Goal: Task Accomplishment & Management: Complete application form

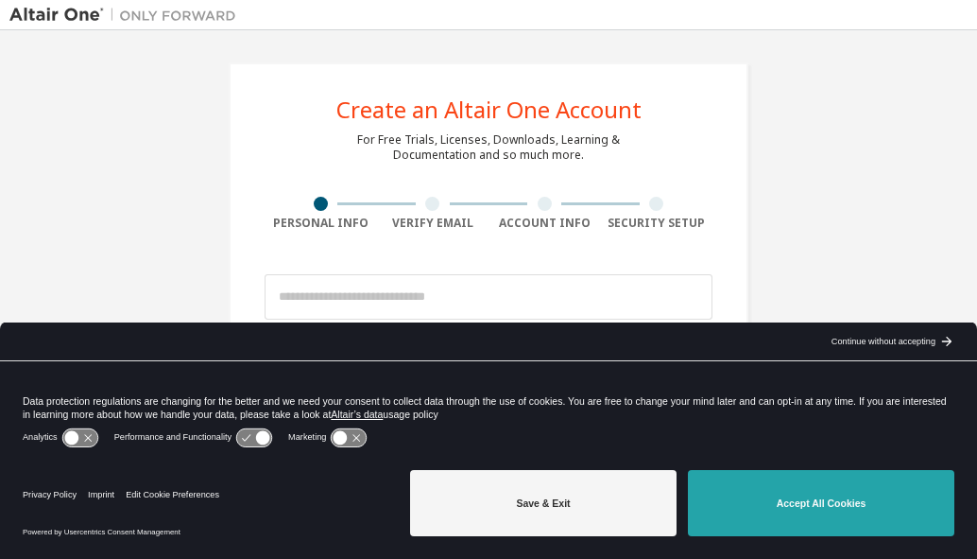
click at [834, 516] on button "Accept All Cookies" at bounding box center [821, 503] width 266 height 66
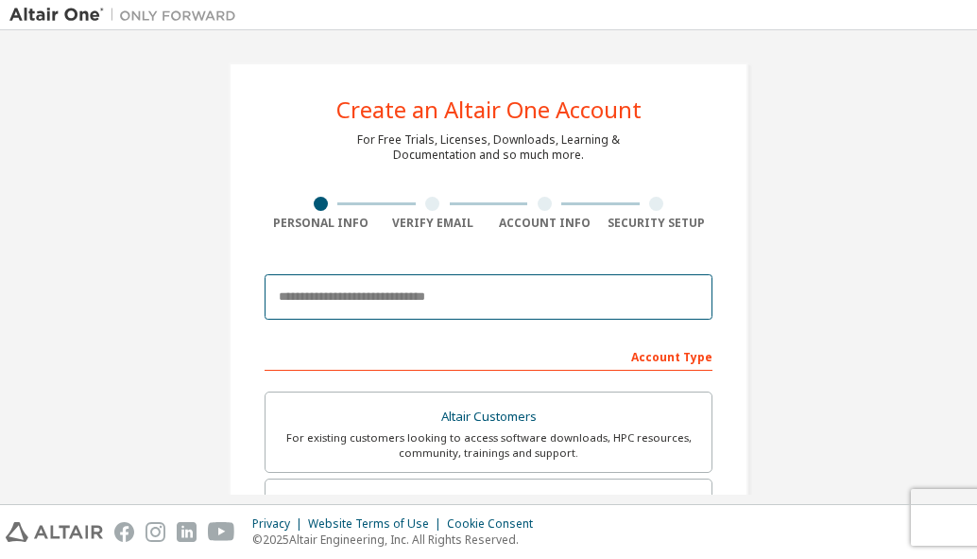
drag, startPoint x: 382, startPoint y: 301, endPoint x: 429, endPoint y: 312, distance: 48.6
click at [386, 301] on input "email" at bounding box center [489, 296] width 448 height 45
type input "**********"
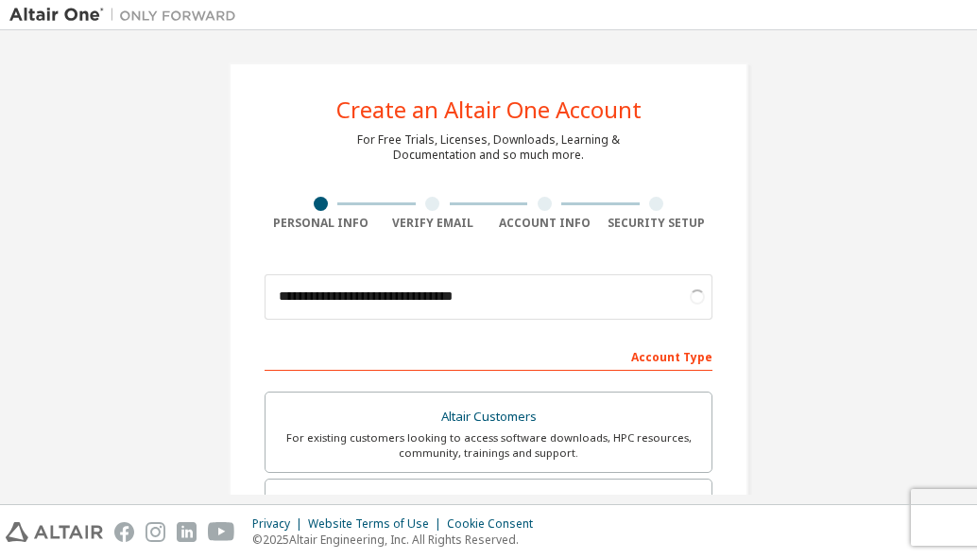
click at [486, 346] on div "Account Type" at bounding box center [489, 355] width 448 height 30
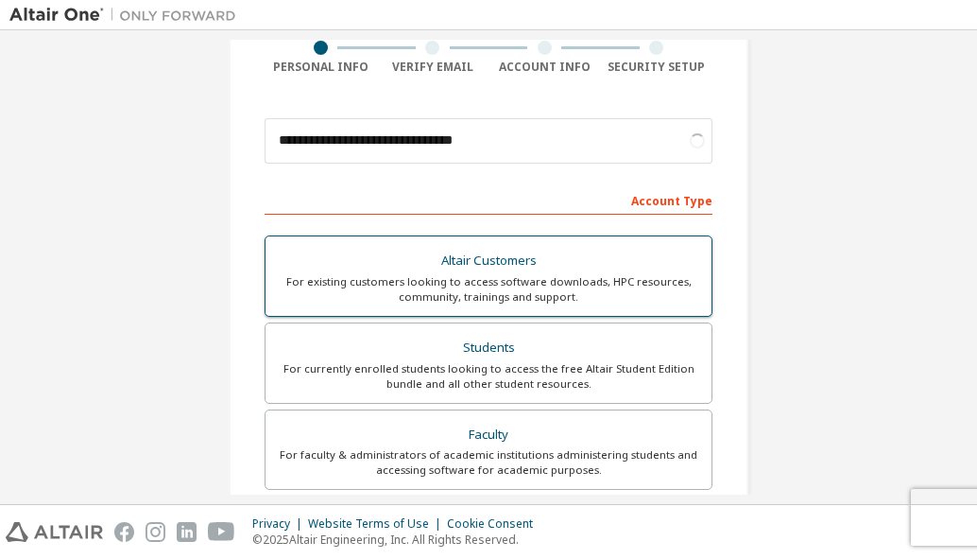
scroll to position [189, 0]
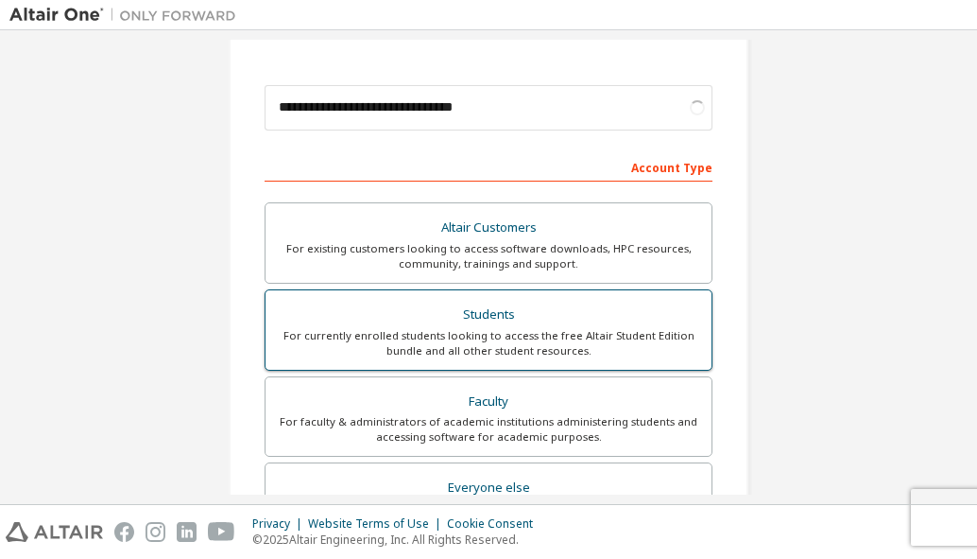
click at [514, 343] on div "For currently enrolled students looking to access the free Altair Student Editi…" at bounding box center [488, 343] width 423 height 30
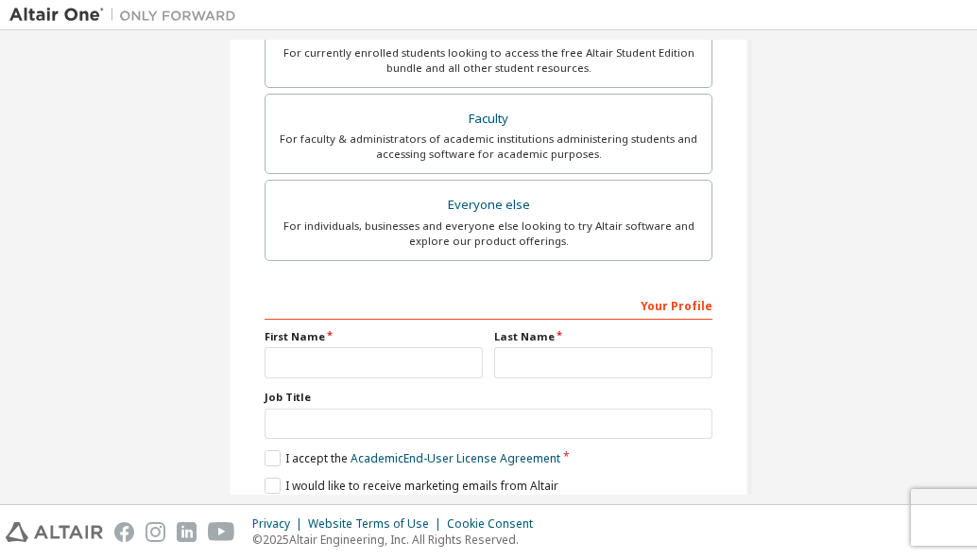
scroll to position [473, 0]
click at [354, 362] on input "text" at bounding box center [374, 361] width 218 height 31
type input "******"
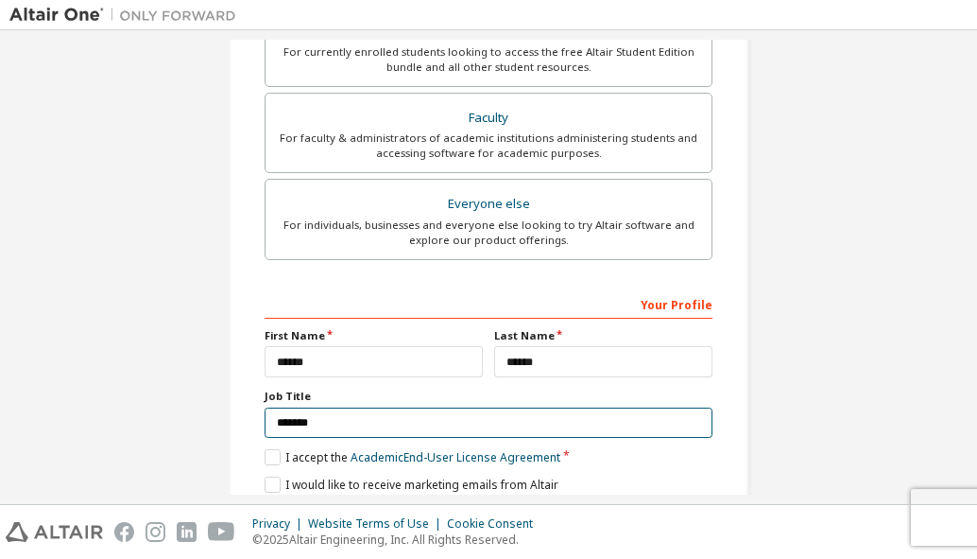
scroll to position [546, 0]
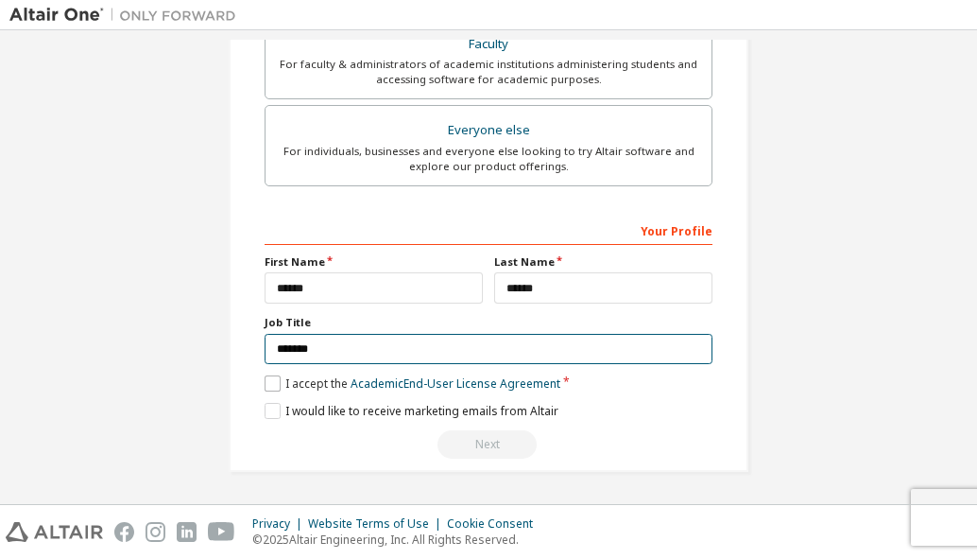
type input "*******"
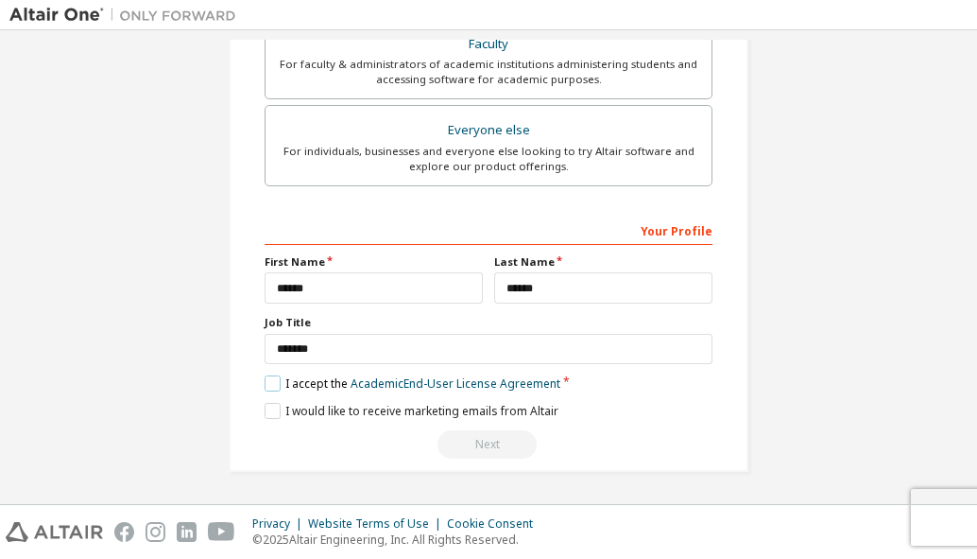
click at [280, 382] on label "I accept the Academic End-User License Agreement" at bounding box center [413, 383] width 296 height 16
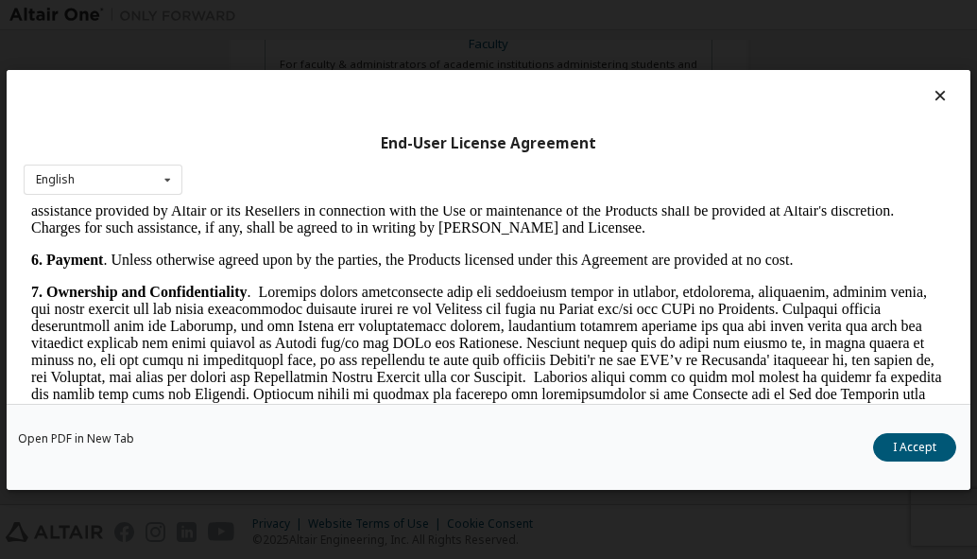
scroll to position [2363, 0]
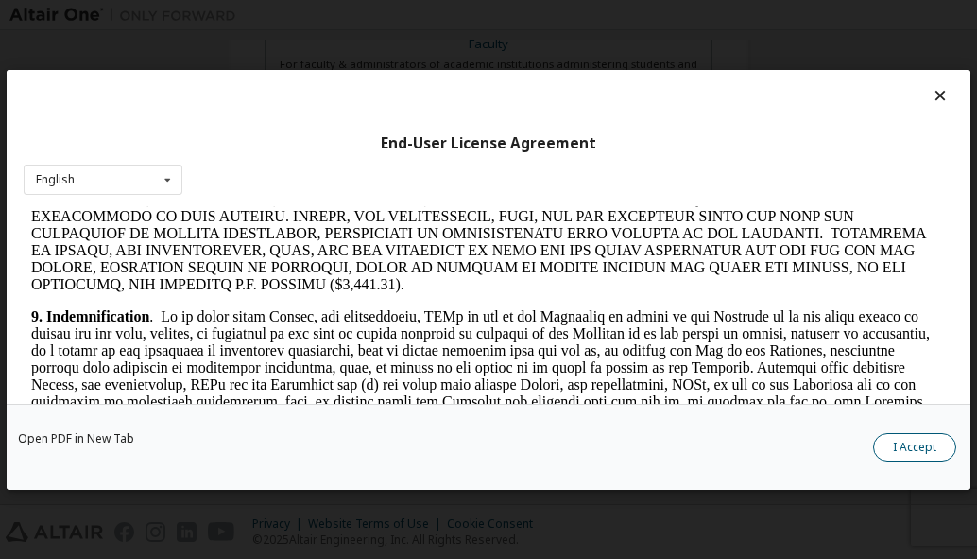
click at [936, 438] on button "I Accept" at bounding box center [914, 446] width 83 height 28
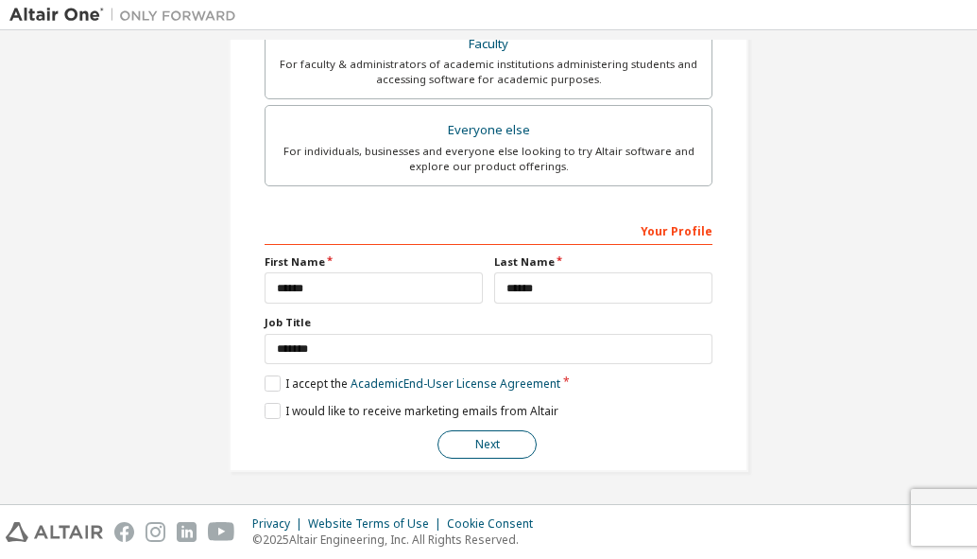
click at [476, 442] on button "Next" at bounding box center [487, 444] width 99 height 28
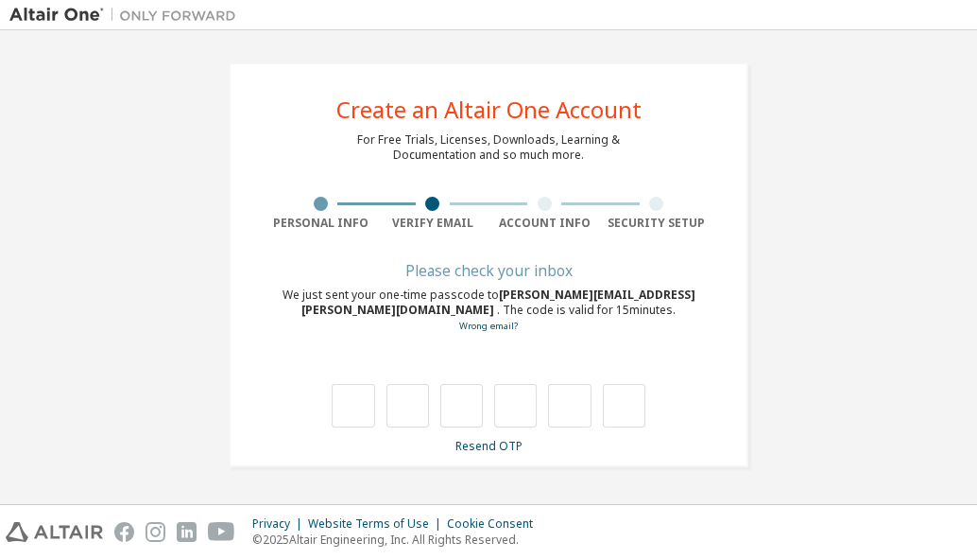
type input "*"
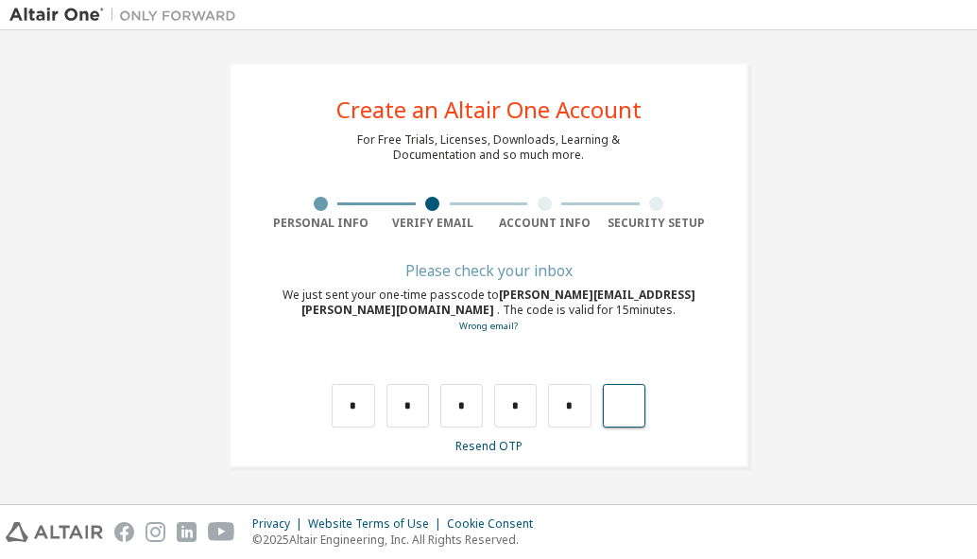
type input "*"
